Goal: Transaction & Acquisition: Obtain resource

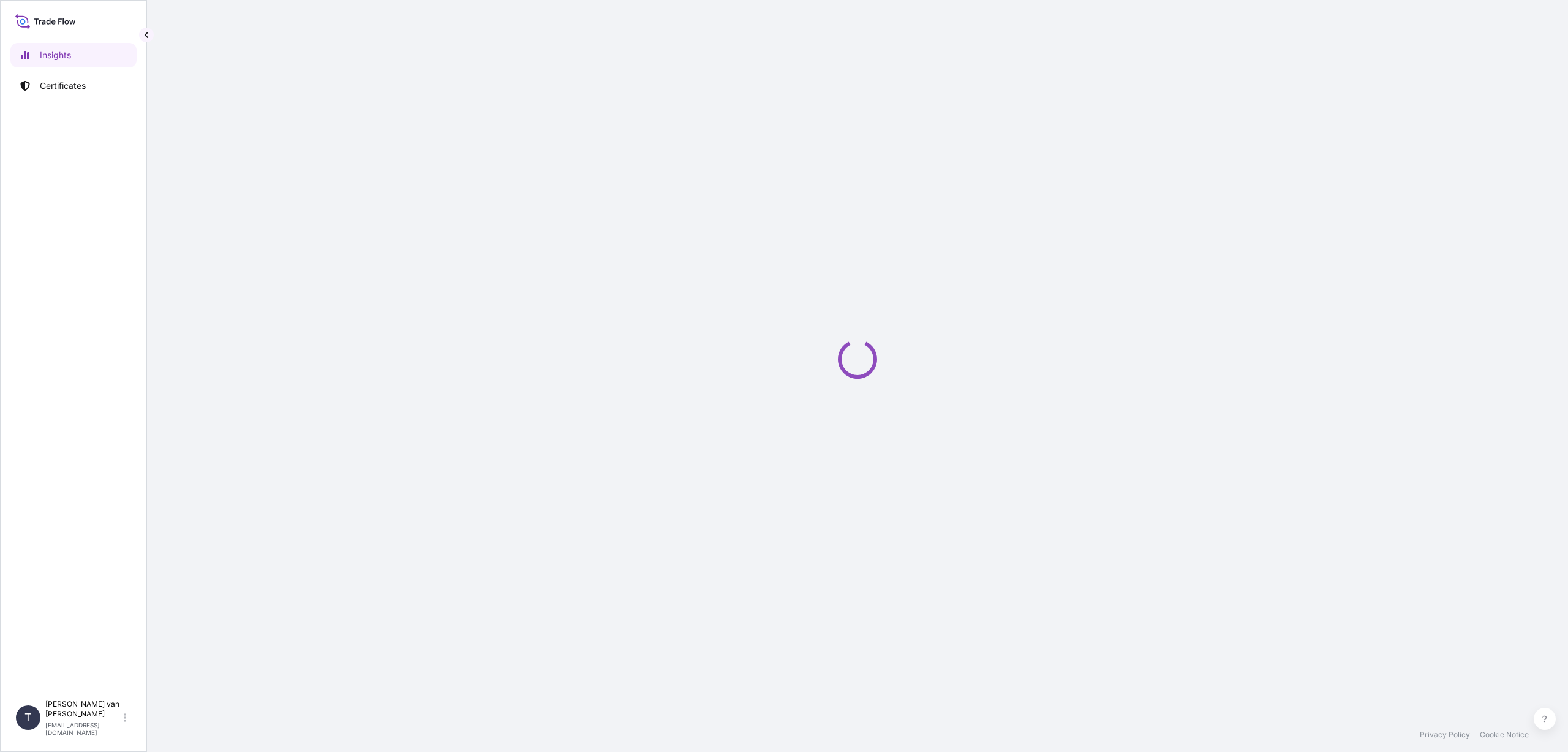
select select "2025"
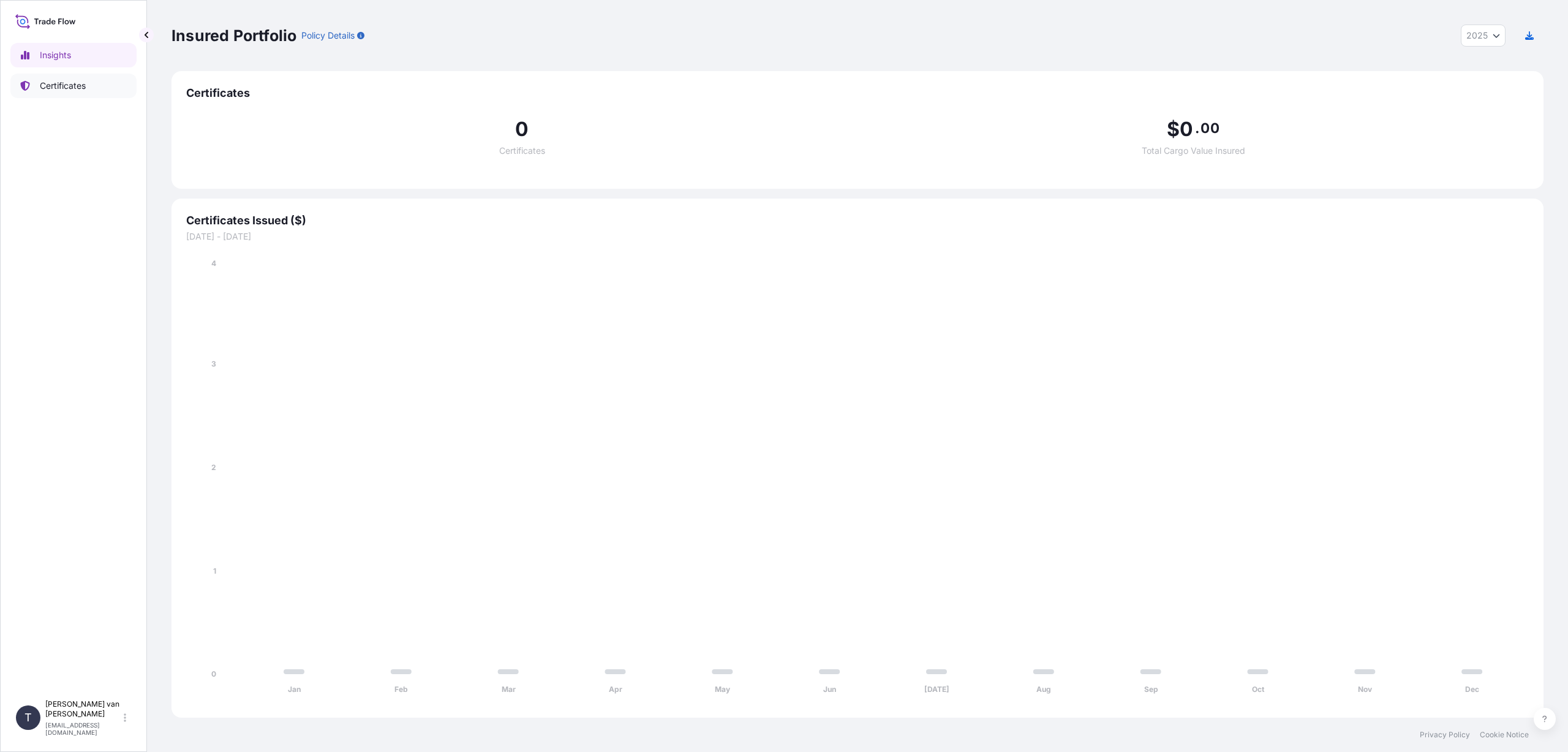
click at [72, 86] on p "Certificates" at bounding box center [62, 86] width 46 height 12
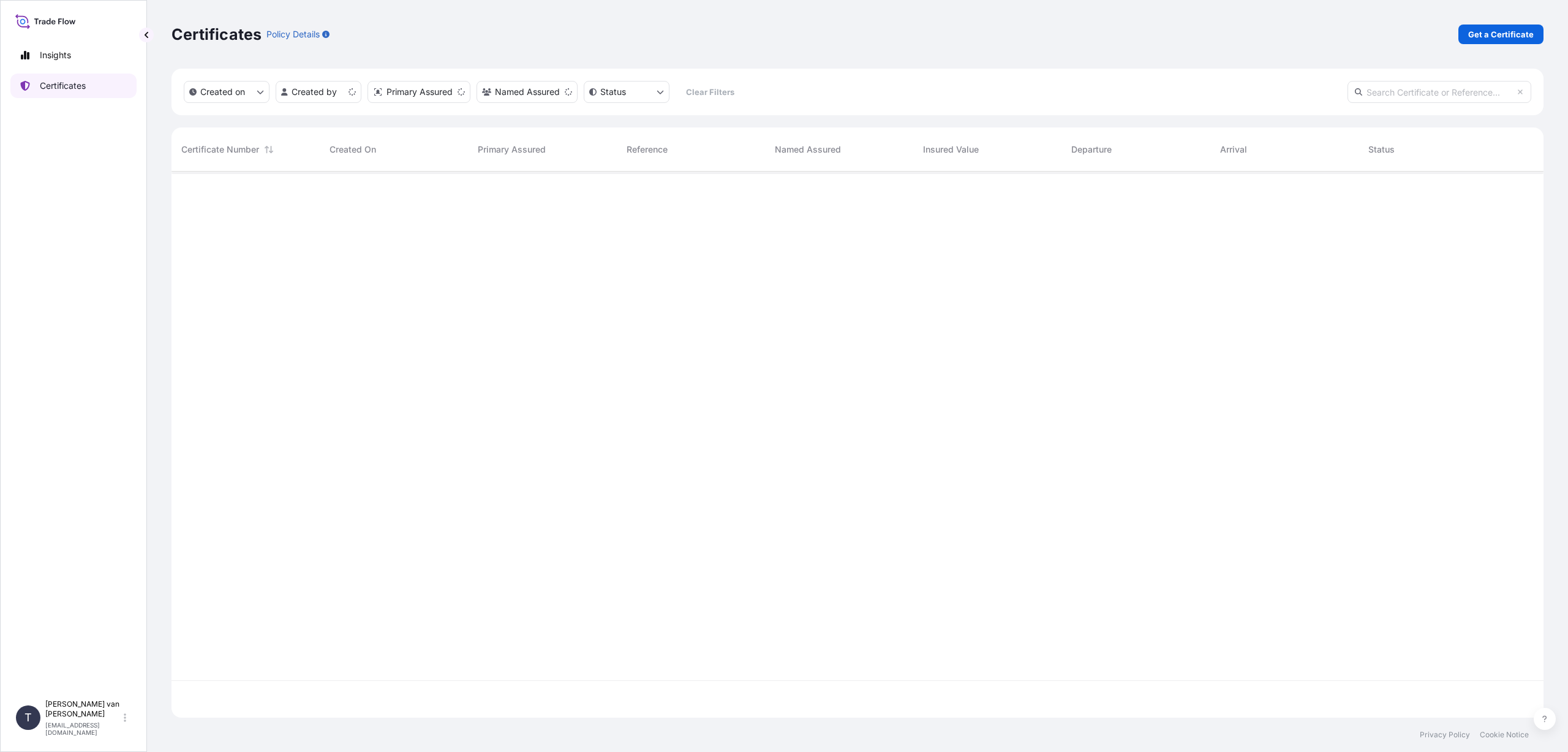
scroll to position [543, 1363]
click at [1485, 33] on p "Get a Certificate" at bounding box center [1501, 34] width 65 height 12
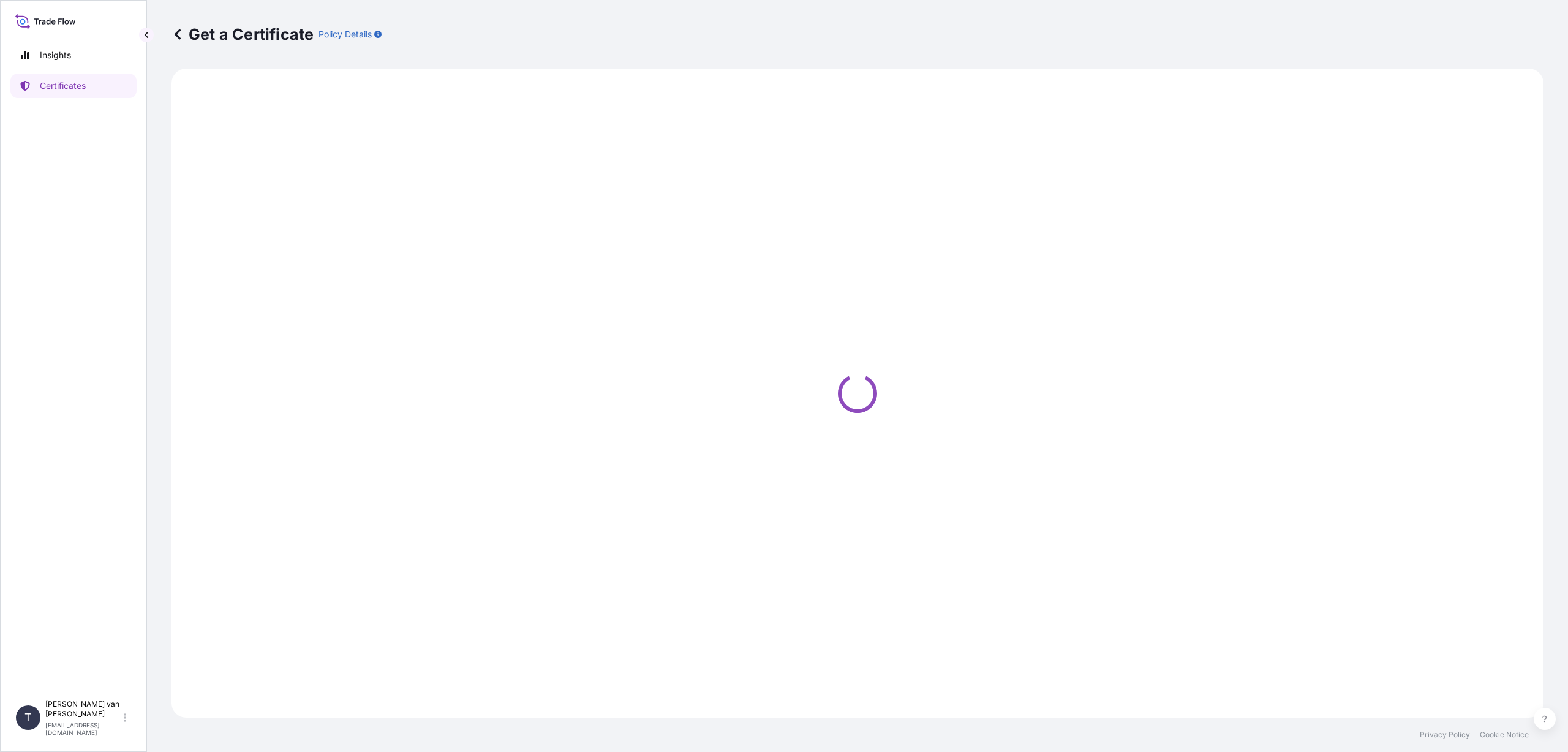
select select "Sea"
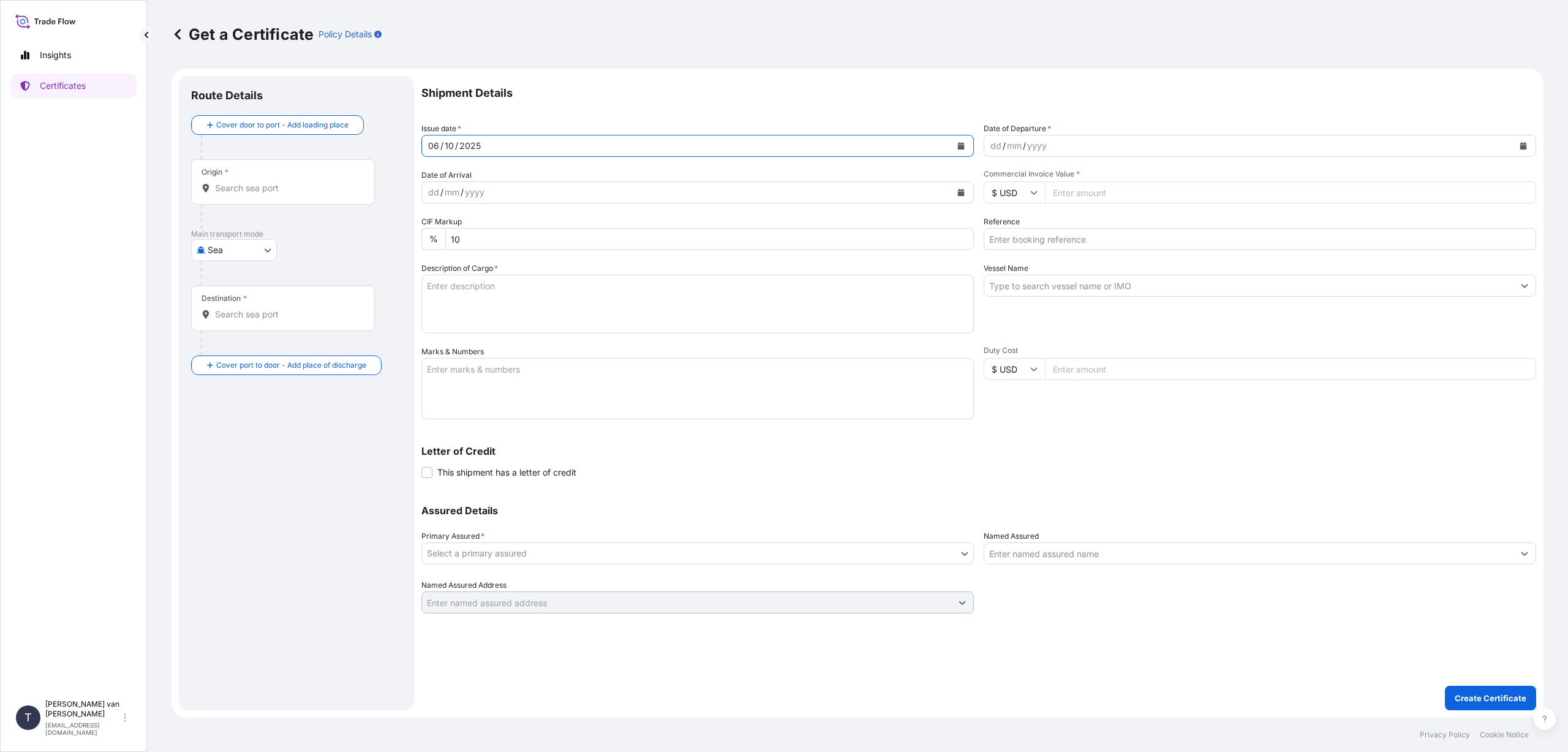
click at [964, 143] on icon "Calendar" at bounding box center [961, 146] width 7 height 7
click at [490, 222] on div "1" at bounding box center [490, 226] width 22 height 22
click at [1527, 140] on button "Calendar" at bounding box center [1523, 145] width 20 height 20
click at [1050, 222] on div "1" at bounding box center [1052, 226] width 22 height 22
click at [1027, 188] on input "$ USD" at bounding box center [1015, 193] width 61 height 22
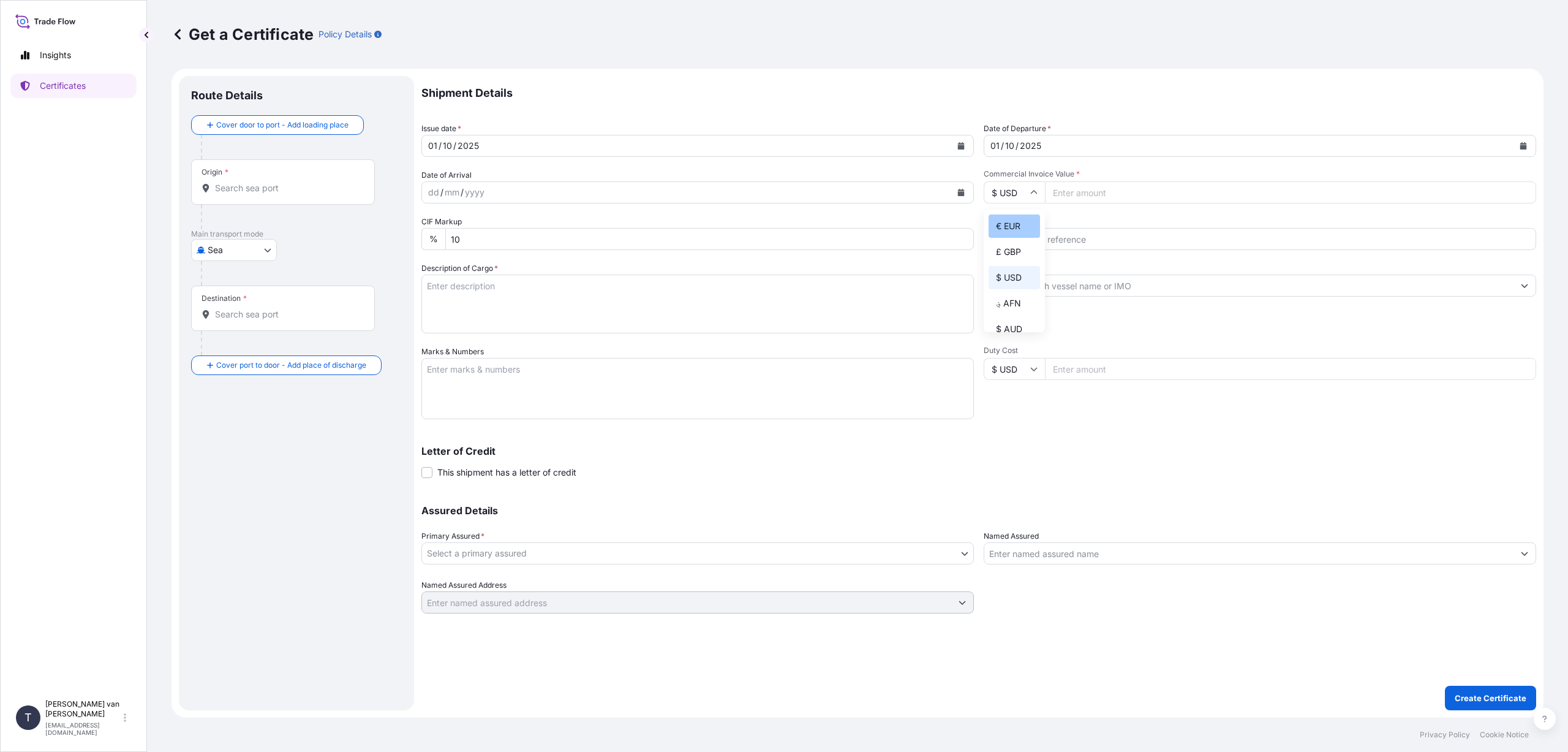
click at [1016, 226] on div "€ EUR" at bounding box center [1014, 226] width 52 height 23
type input "€ EUR"
click at [1071, 190] on input "Commercial Invoice Value *" at bounding box center [1291, 193] width 491 height 22
type input "115000"
click at [1047, 231] on input "Reference" at bounding box center [1260, 239] width 553 height 22
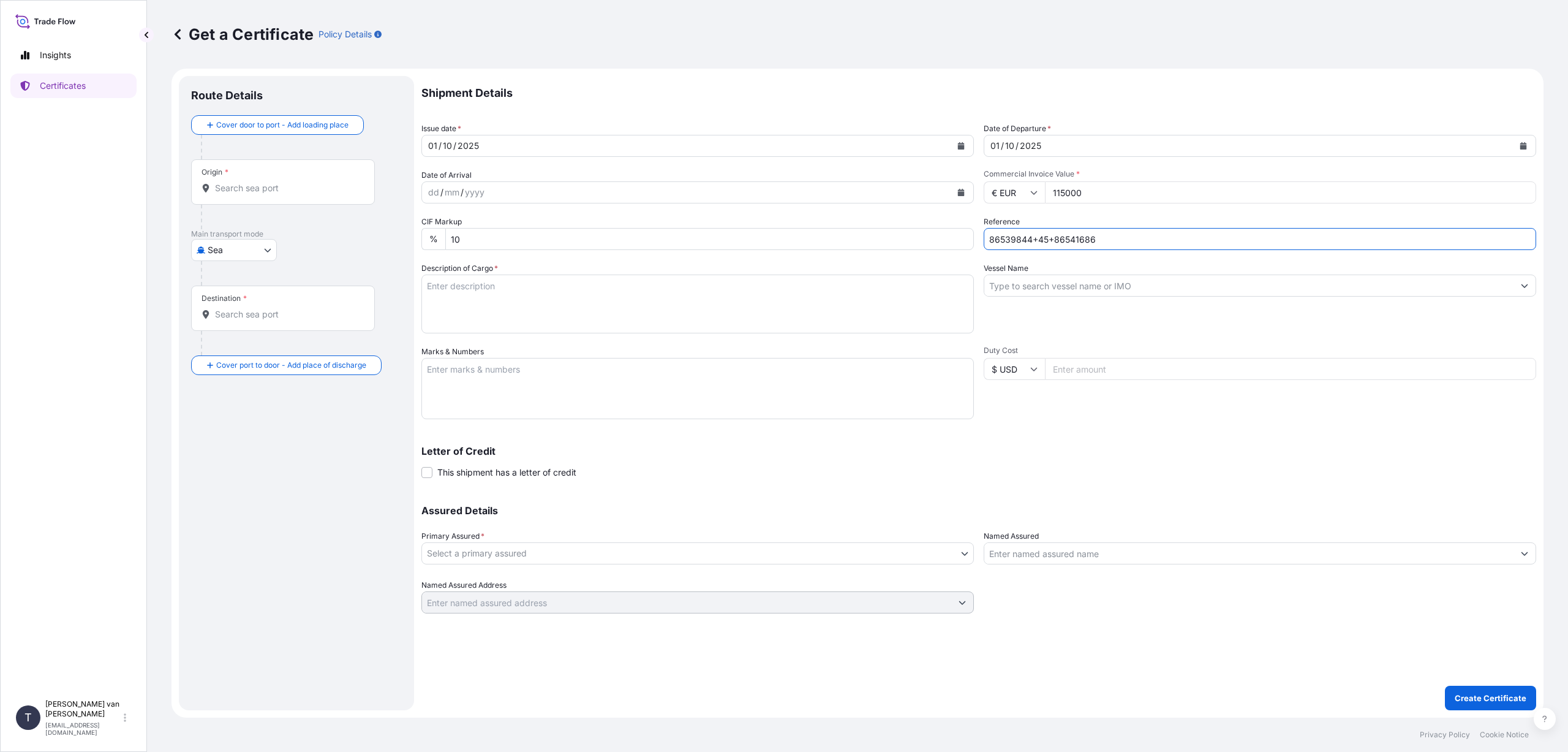
drag, startPoint x: 1102, startPoint y: 235, endPoint x: 957, endPoint y: 240, distance: 145.1
click at [930, 235] on div "Shipment Details Issue date * [DATE] Date of Departure * [DATE] Date of Arrival…" at bounding box center [978, 345] width 1115 height 538
type input "86539844+45+86541686"
click at [1012, 284] on input "Vessel Name" at bounding box center [1248, 286] width 529 height 22
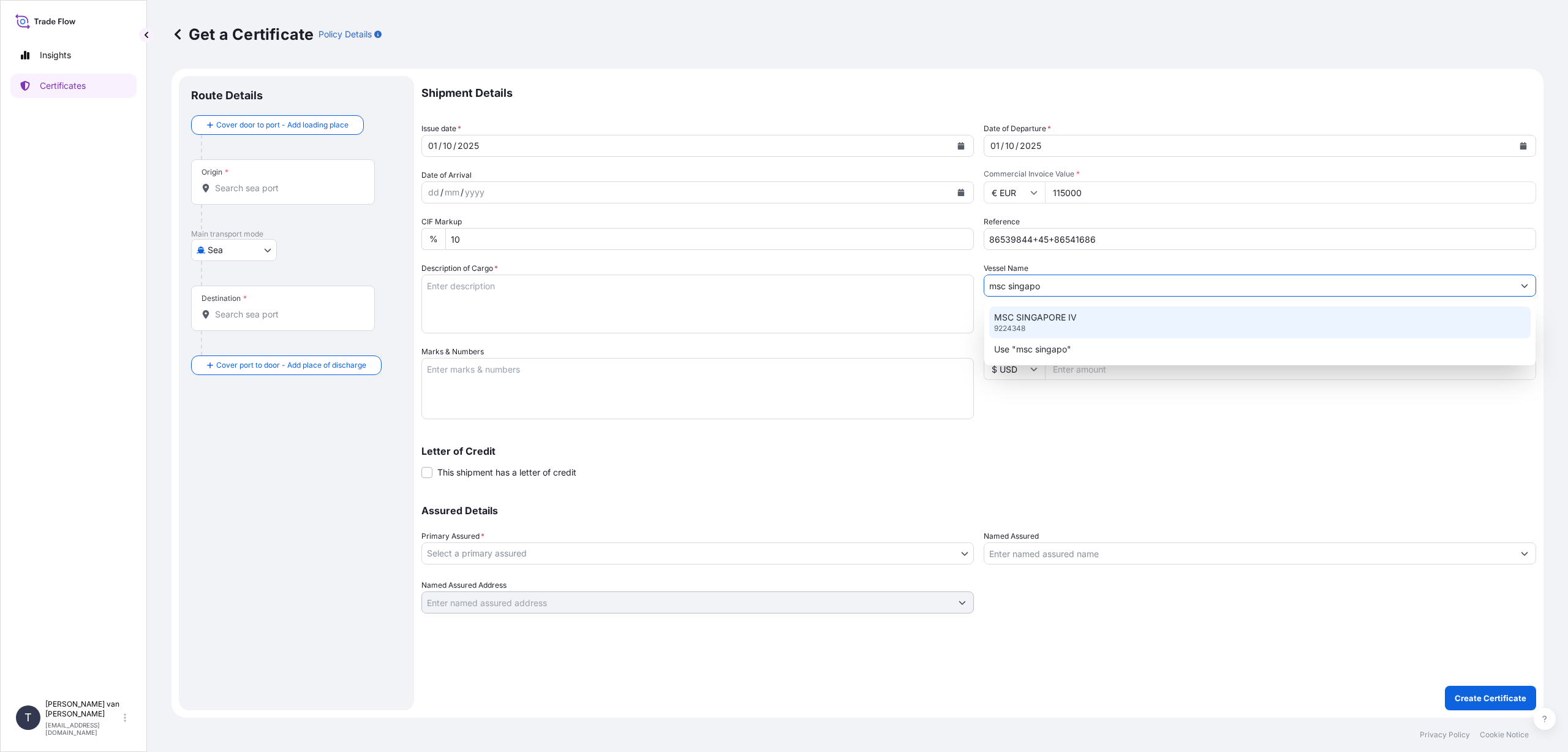
click at [1037, 310] on div "MSC SINGAPORE IV 9224348" at bounding box center [1260, 323] width 542 height 32
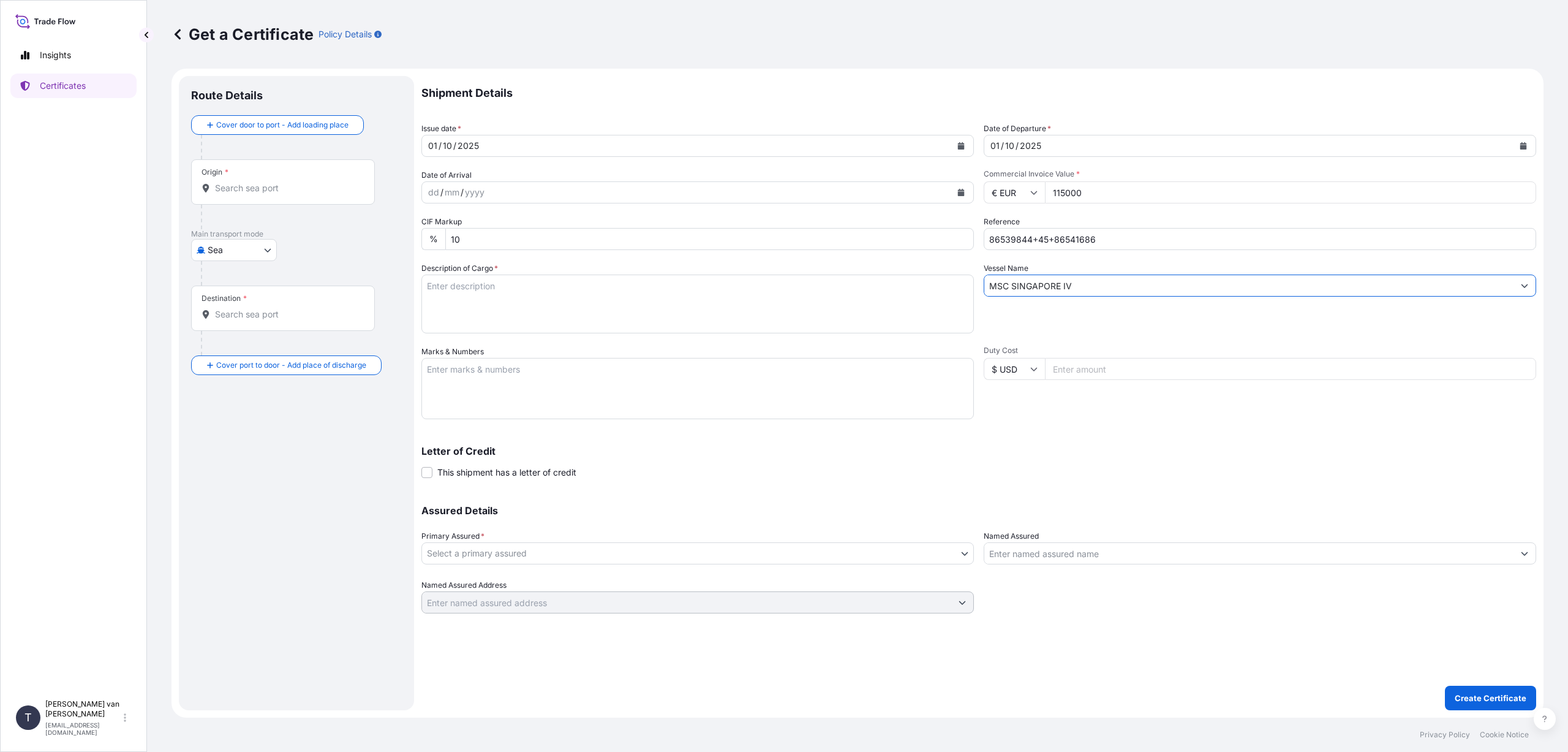
type input "MSC SINGAPORE IV"
click at [446, 285] on textarea "Description of Cargo *" at bounding box center [697, 304] width 553 height 59
click at [454, 308] on textarea "3x 40ft container, containing: 1000 bags x 25 kg = 25000 kg Resistamyl 347 2000…" at bounding box center [697, 304] width 553 height 59
type textarea "3x 40ft container, containing: 1000 bags x 25 kg = 25000 kg Resistamyl 347 2000…"
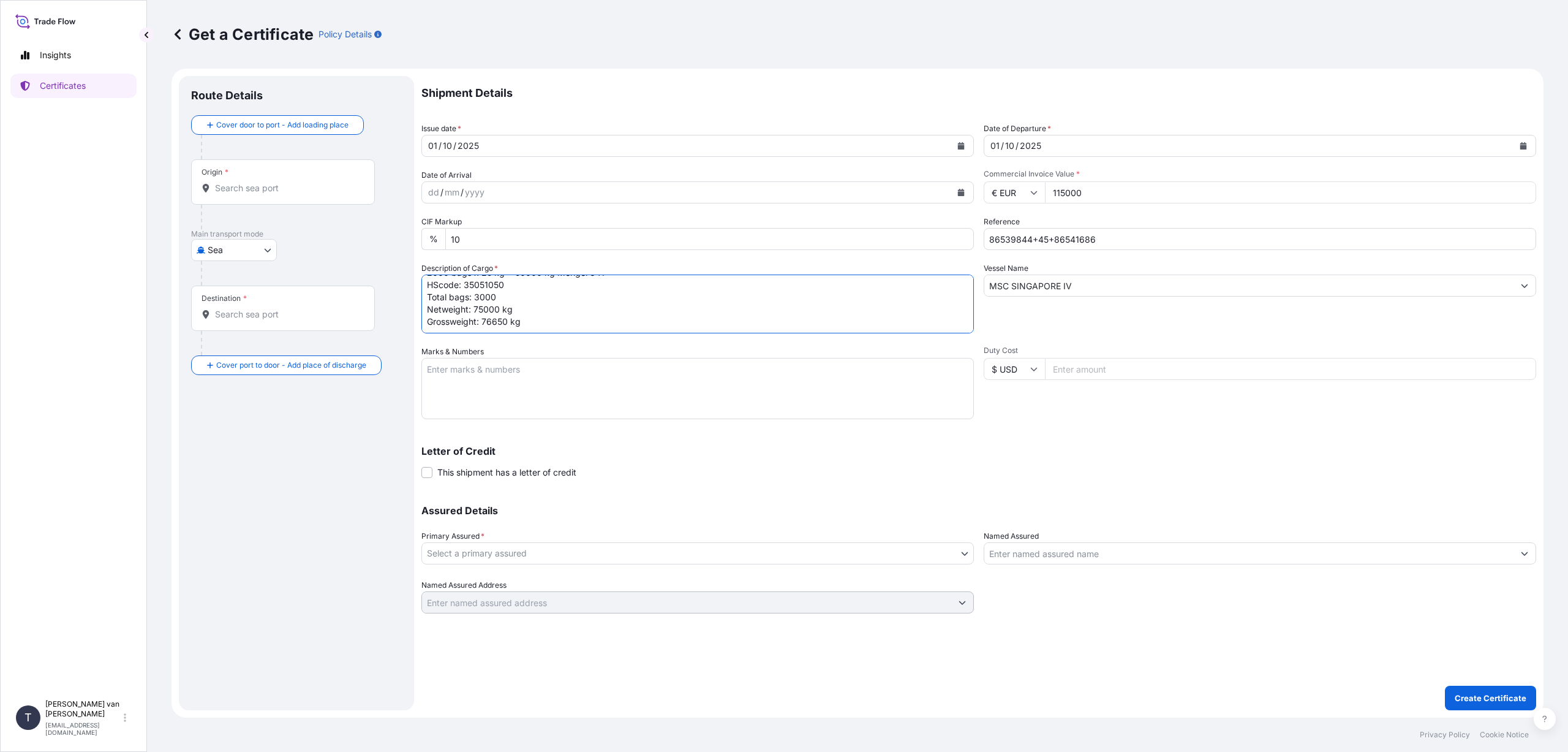
click at [471, 375] on textarea "Marks & Numbers" at bounding box center [697, 389] width 553 height 61
paste textarea "86539844+45+86541686"
type textarea "FFAU4002344 - seal A107099 MSMU5648287 - seal 00103182 MSMU7035432 - seal 00103…"
click at [587, 550] on body "Insights Certificates T [PERSON_NAME] van t Hoenderdaal [EMAIL_ADDRESS][DOMAIN_…" at bounding box center [784, 376] width 1568 height 752
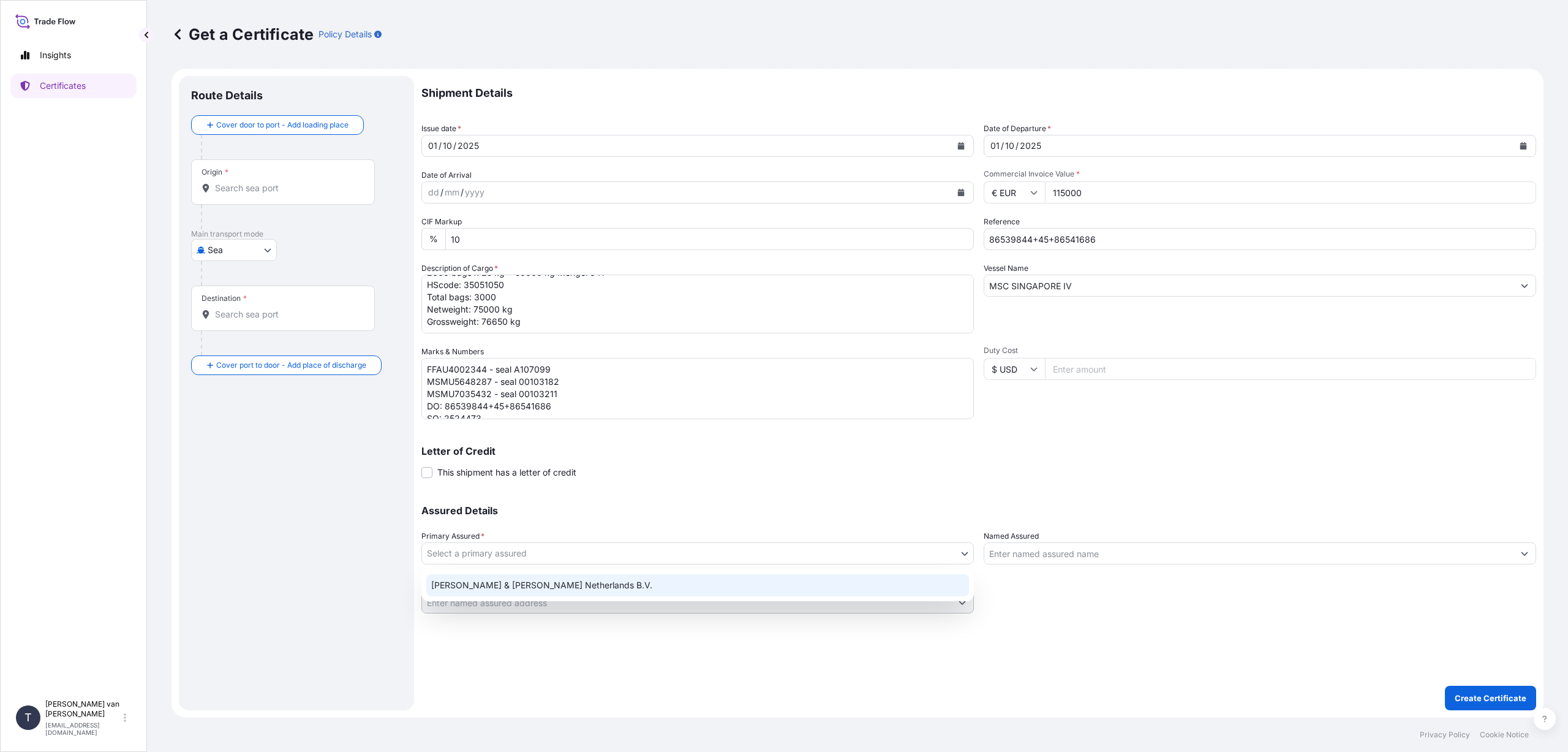
click at [573, 586] on div "[PERSON_NAME] & [PERSON_NAME] Netherlands B.V." at bounding box center [697, 585] width 543 height 22
select select "31666"
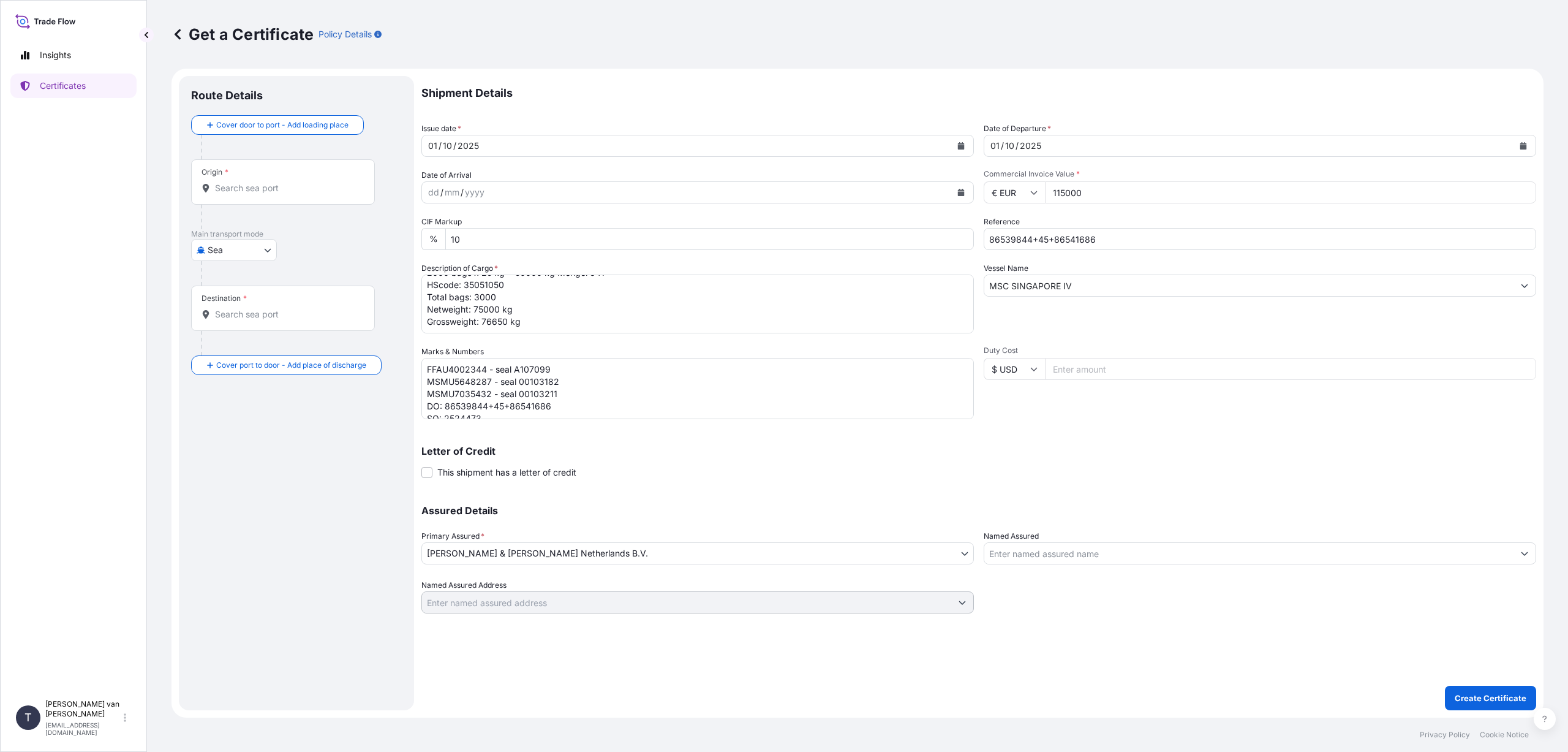
click at [1037, 421] on div "Shipment Details Issue date * [DATE] Date of Departure * [DATE] Date of Arrival…" at bounding box center [978, 345] width 1115 height 538
click at [1082, 504] on div "Shipment Details Issue date * [DATE] Date of Departure * [DATE] Date of Arrival…" at bounding box center [978, 393] width 1115 height 634
click at [256, 186] on input "Origin *" at bounding box center [287, 188] width 145 height 12
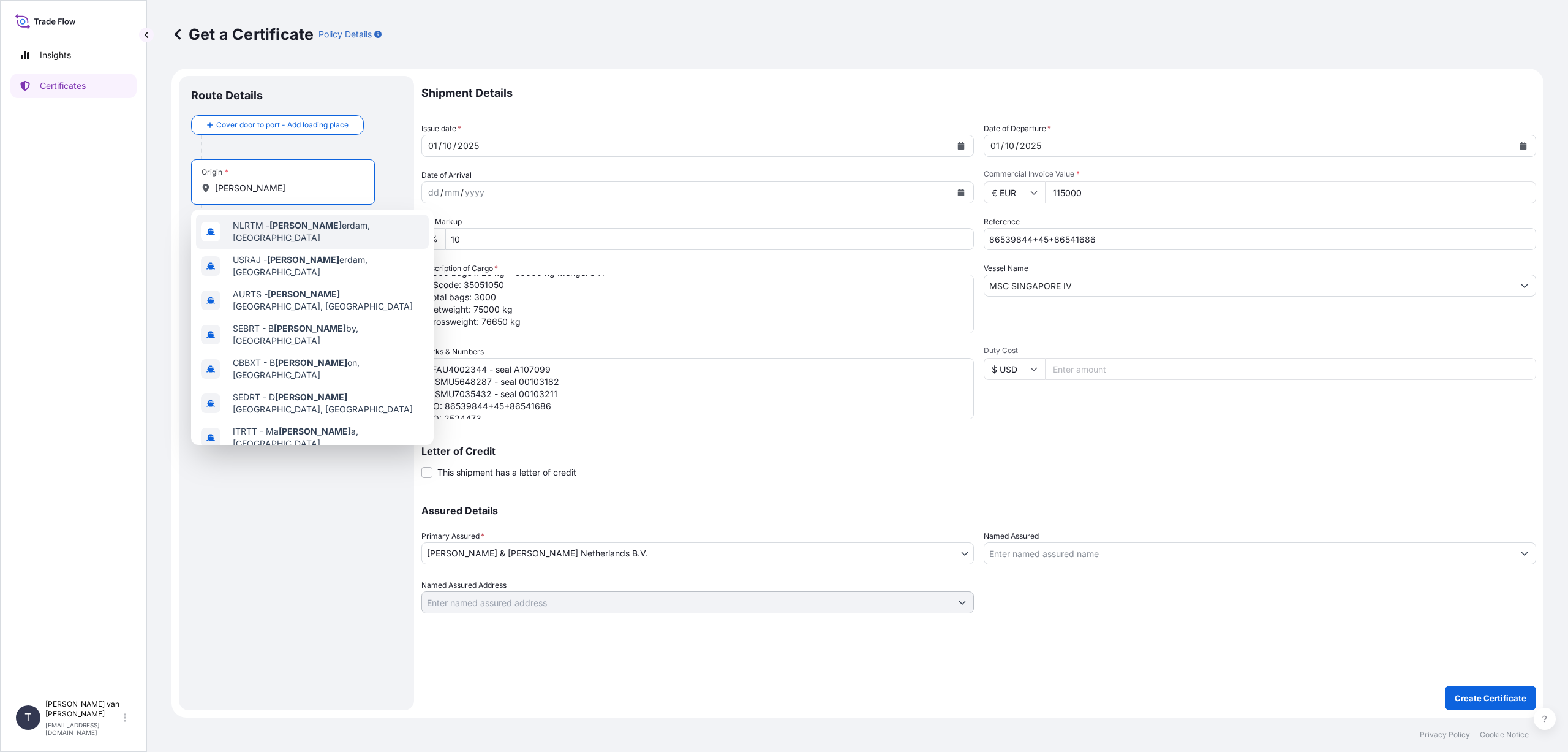
click at [335, 233] on span "NLRTM - [PERSON_NAME] erdam, [GEOGRAPHIC_DATA]" at bounding box center [328, 232] width 191 height 25
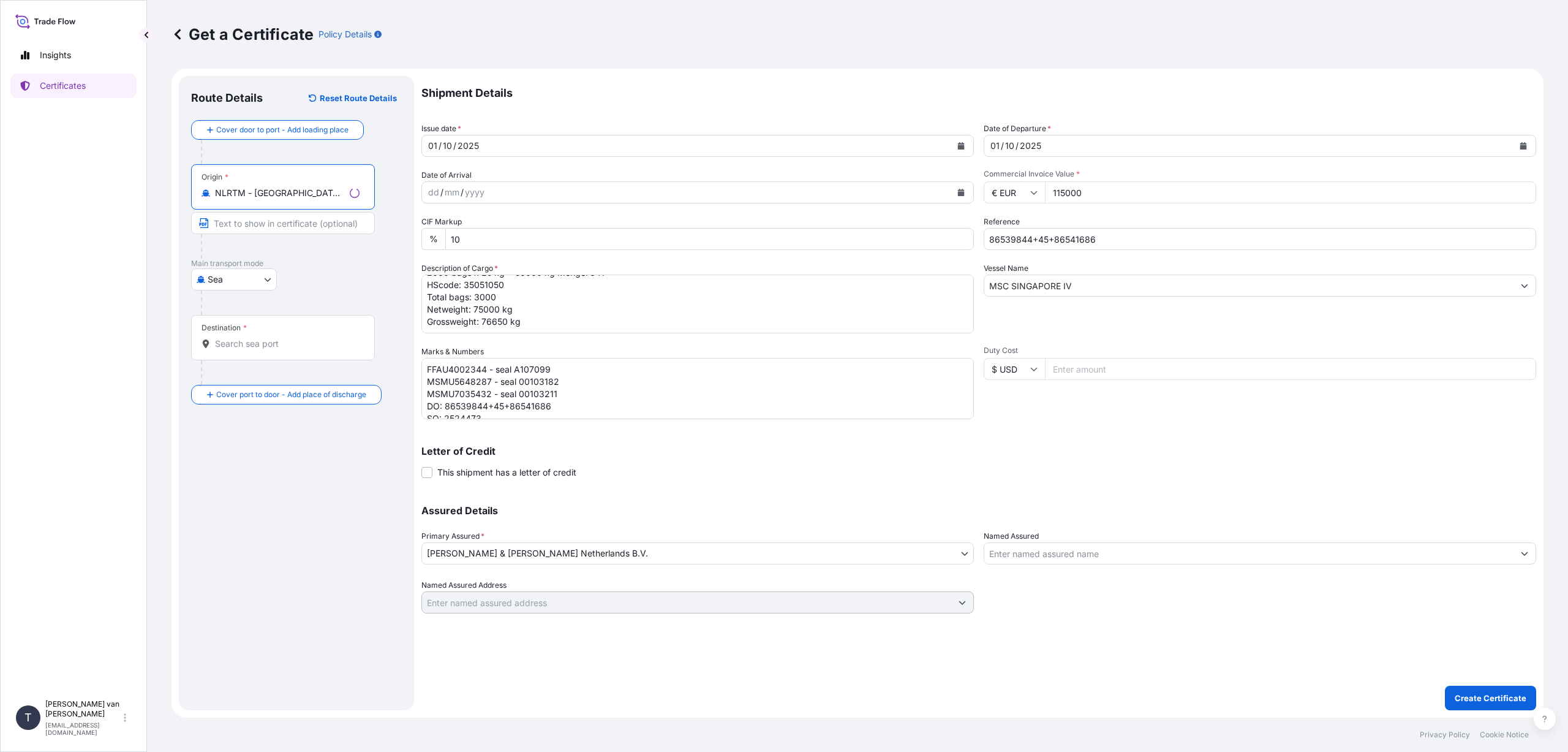
type input "NLRTM - [GEOGRAPHIC_DATA], [GEOGRAPHIC_DATA]"
click at [257, 341] on input "Destination *" at bounding box center [287, 344] width 145 height 12
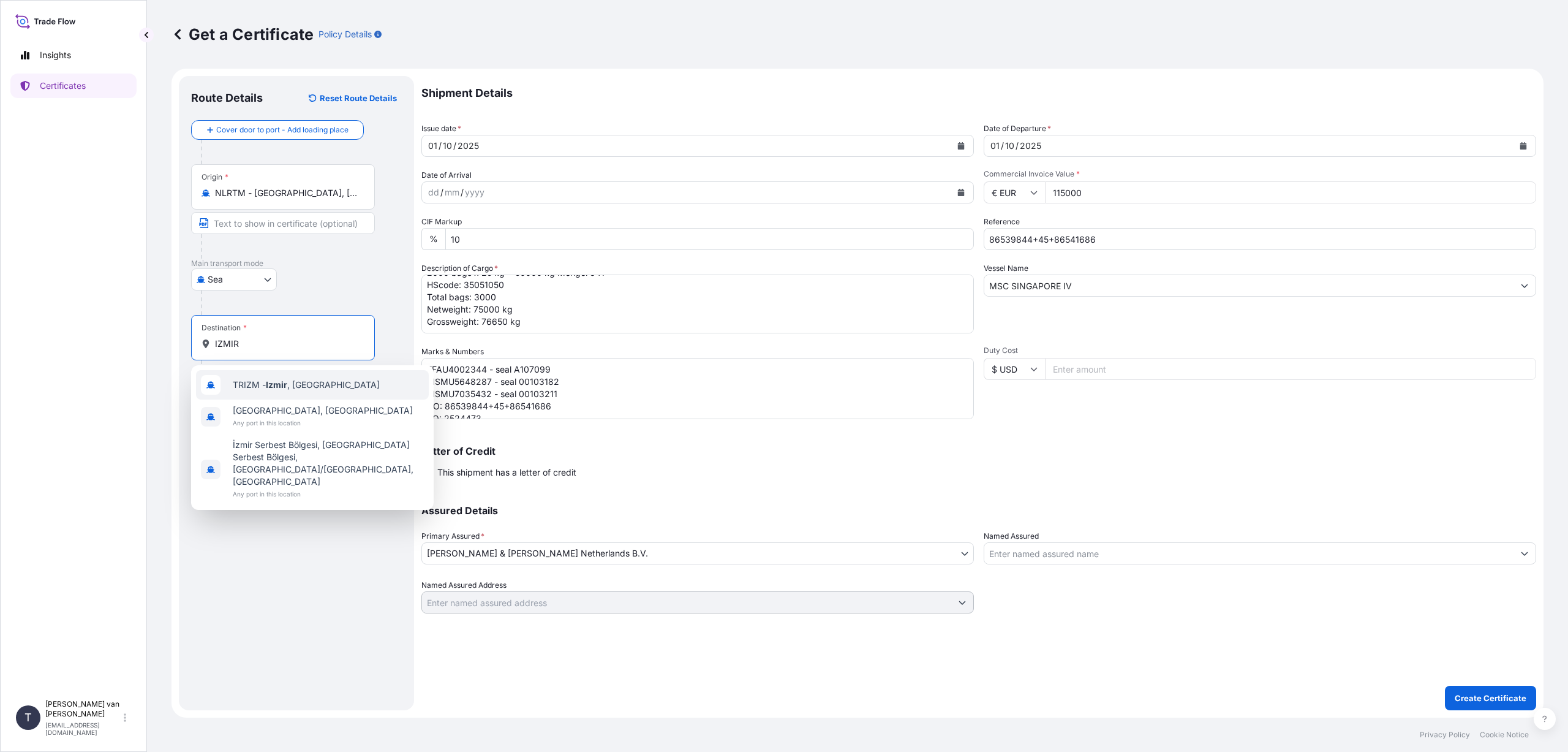
click at [248, 389] on span "TRIZM - [GEOGRAPHIC_DATA] , [GEOGRAPHIC_DATA]" at bounding box center [306, 384] width 147 height 12
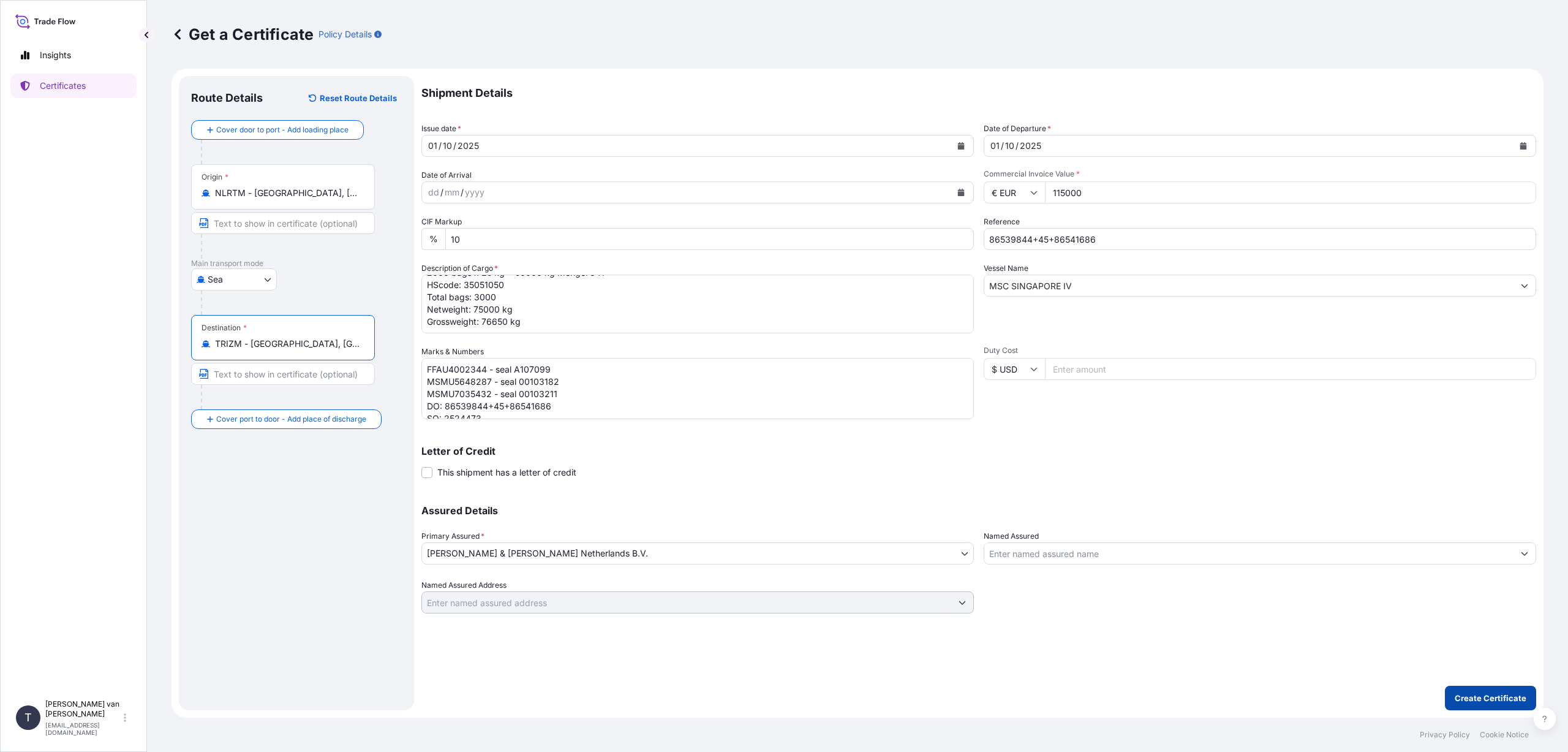
type input "TRIZM - [GEOGRAPHIC_DATA], [GEOGRAPHIC_DATA]"
click at [1466, 694] on p "Create Certificate" at bounding box center [1490, 698] width 72 height 12
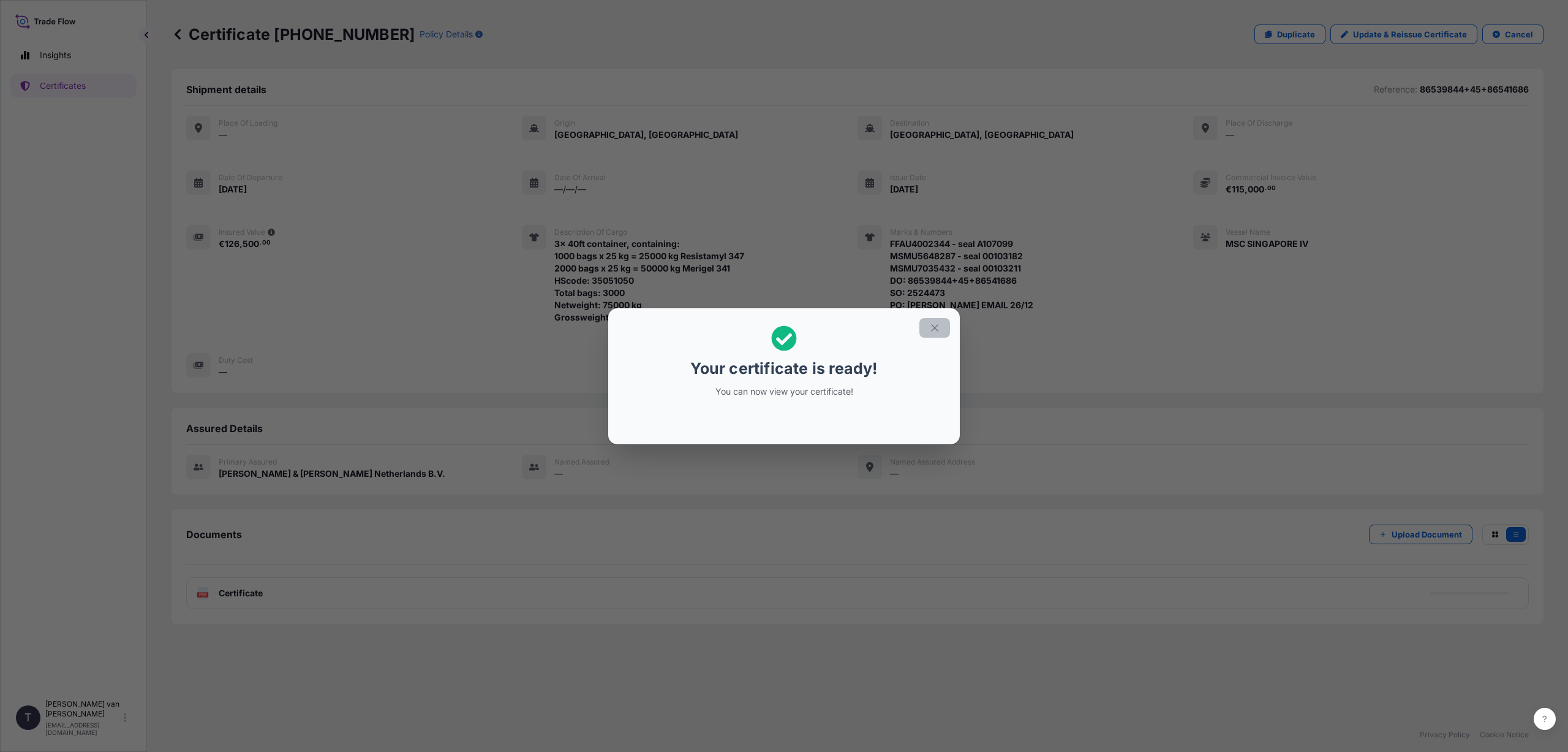
click at [940, 330] on icon "button" at bounding box center [935, 328] width 11 height 11
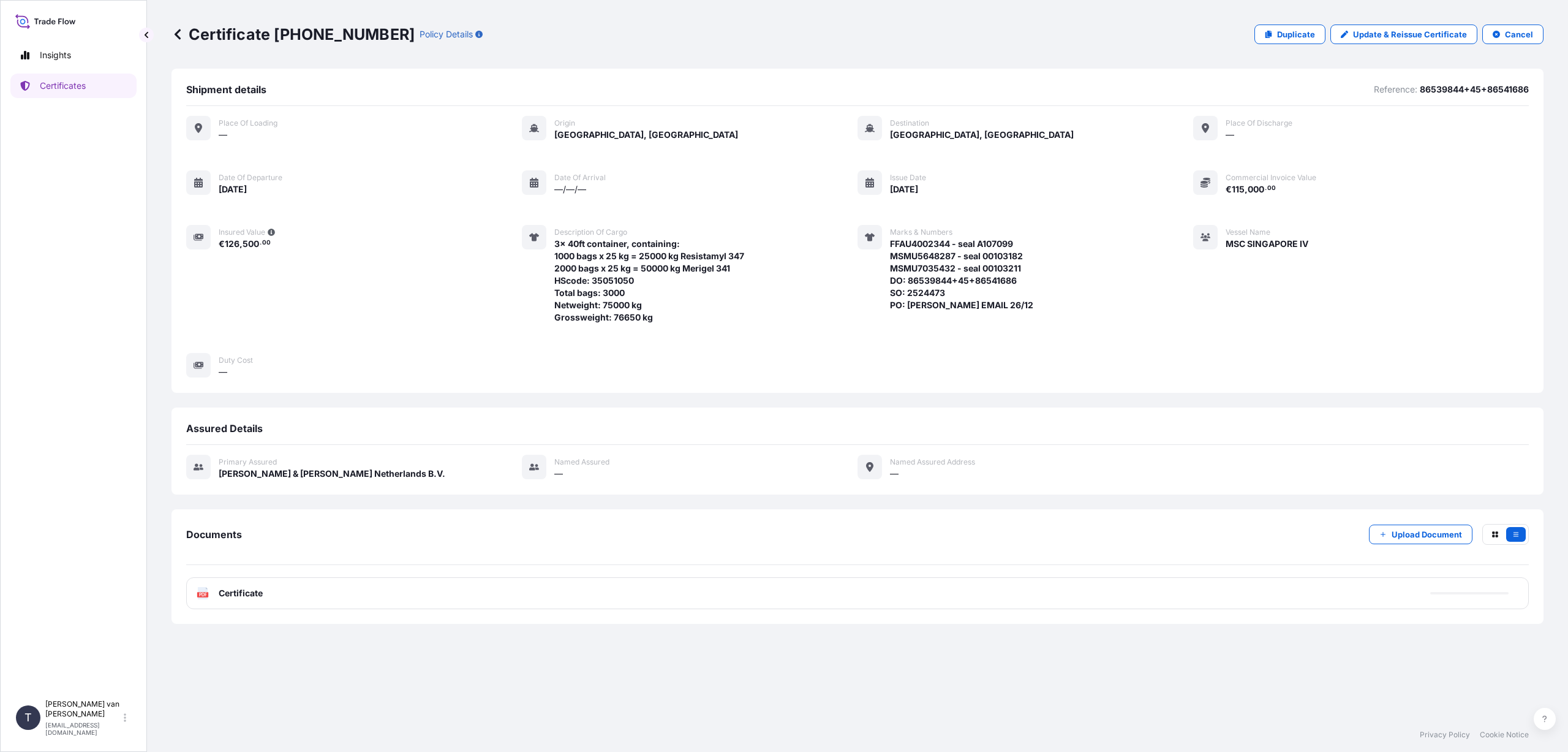
click at [444, 598] on div "PDF Certificate" at bounding box center [857, 594] width 1343 height 32
click at [456, 594] on link "PDF Certificate [DATE]T09:25:28.889706" at bounding box center [857, 594] width 1343 height 32
drag, startPoint x: 90, startPoint y: 720, endPoint x: 59, endPoint y: 676, distance: 53.8
click at [31, 663] on div "Insights Certificates" at bounding box center [73, 363] width 126 height 662
click at [128, 727] on div "[PERSON_NAME] [EMAIL_ADDRESS][DOMAIN_NAME]" at bounding box center [88, 717] width 86 height 37
